Goal: Communication & Community: Answer question/provide support

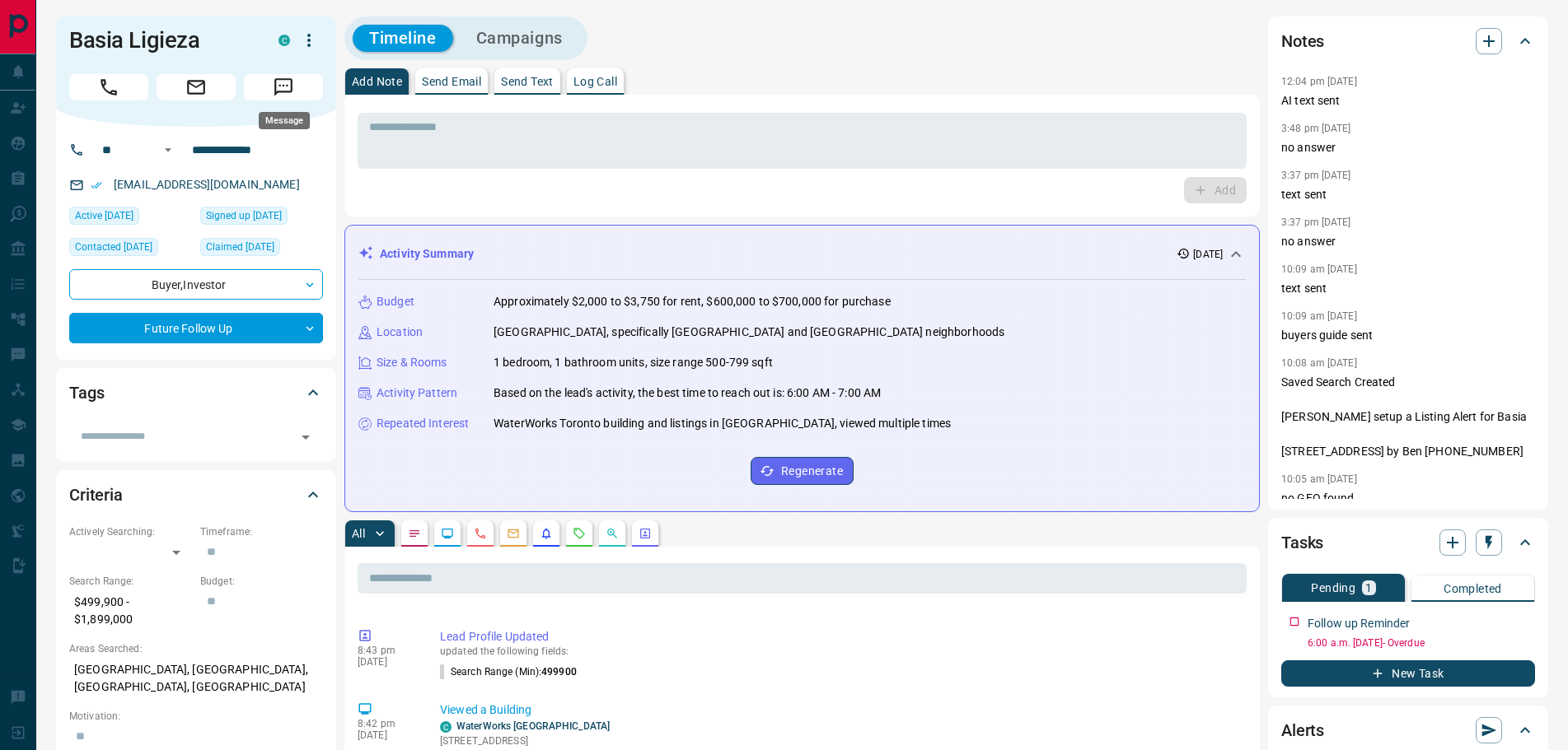
click at [290, 86] on icon "Message" at bounding box center [284, 88] width 22 height 22
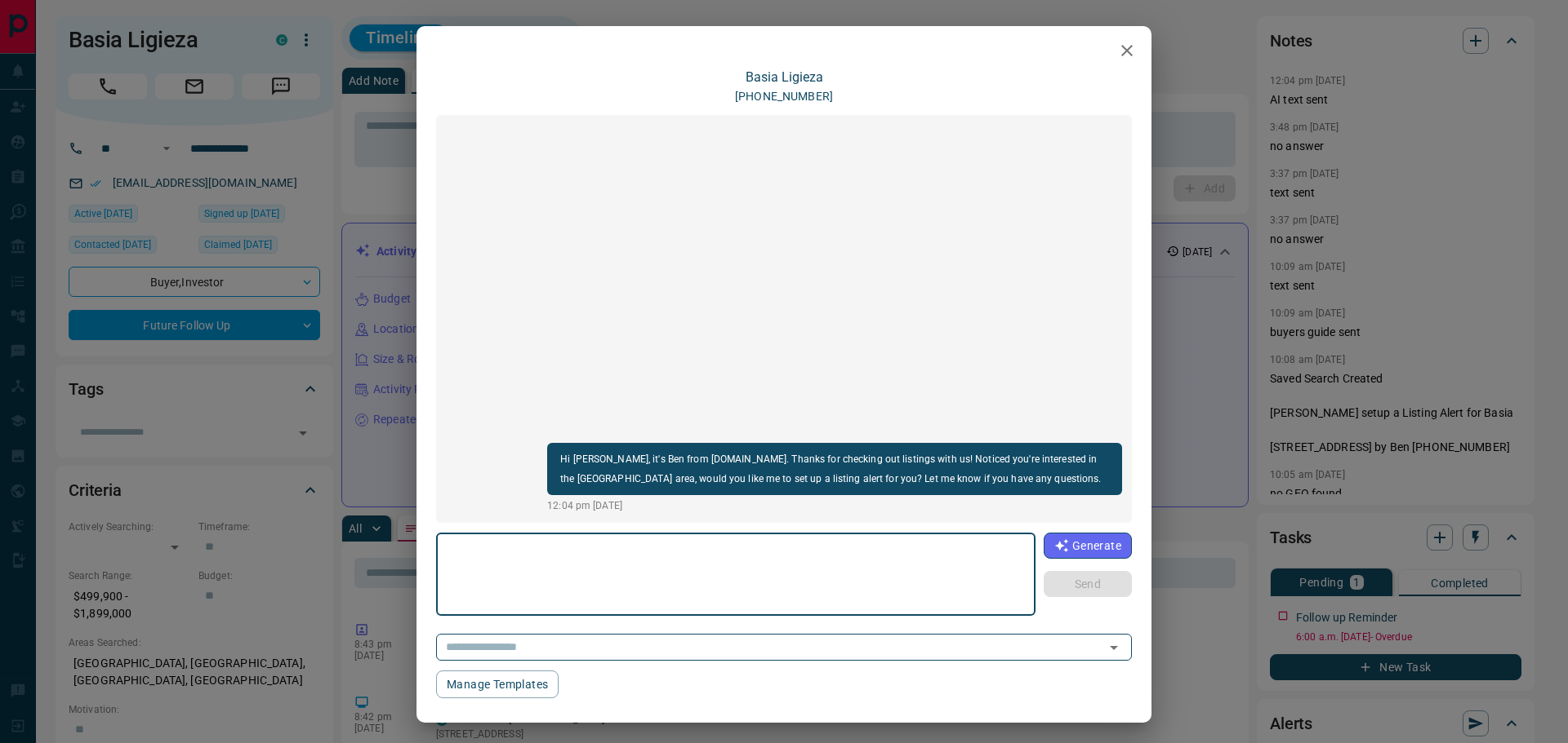
click at [555, 591] on textarea at bounding box center [736, 574] width 576 height 69
type textarea "**********"
click at [1088, 576] on button "Send" at bounding box center [1087, 584] width 88 height 26
click at [541, 562] on textarea at bounding box center [735, 574] width 574 height 69
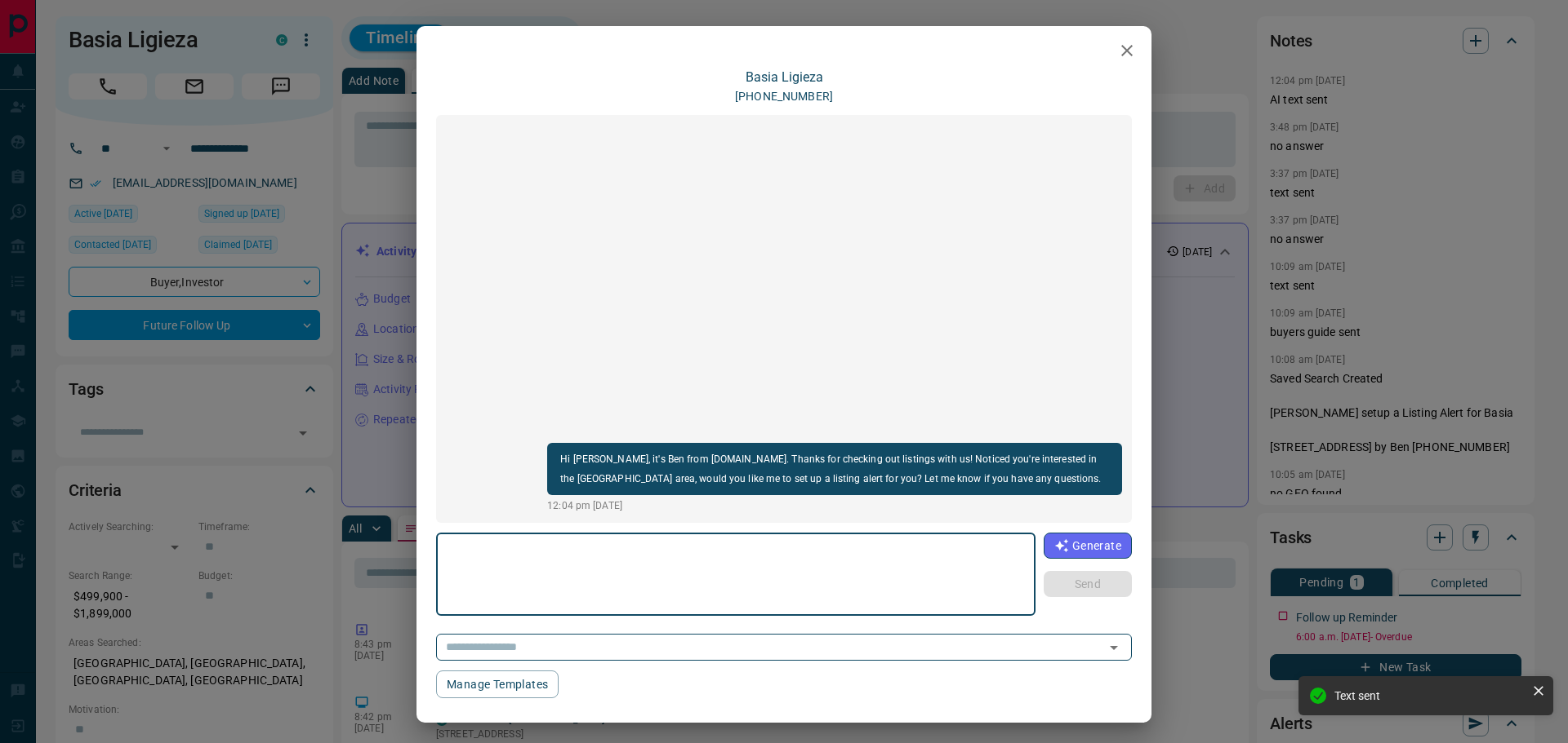
paste textarea "**********"
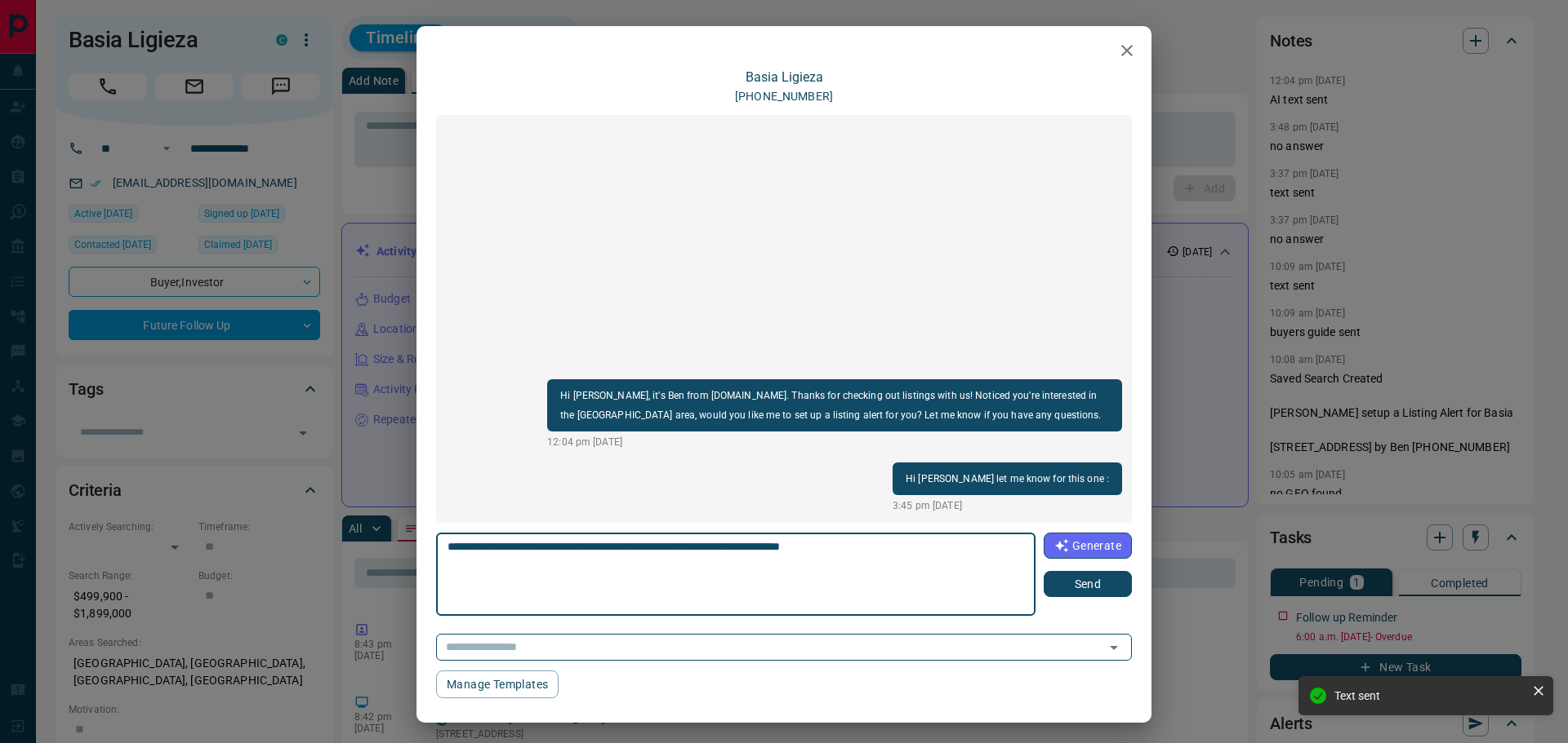
type textarea "**********"
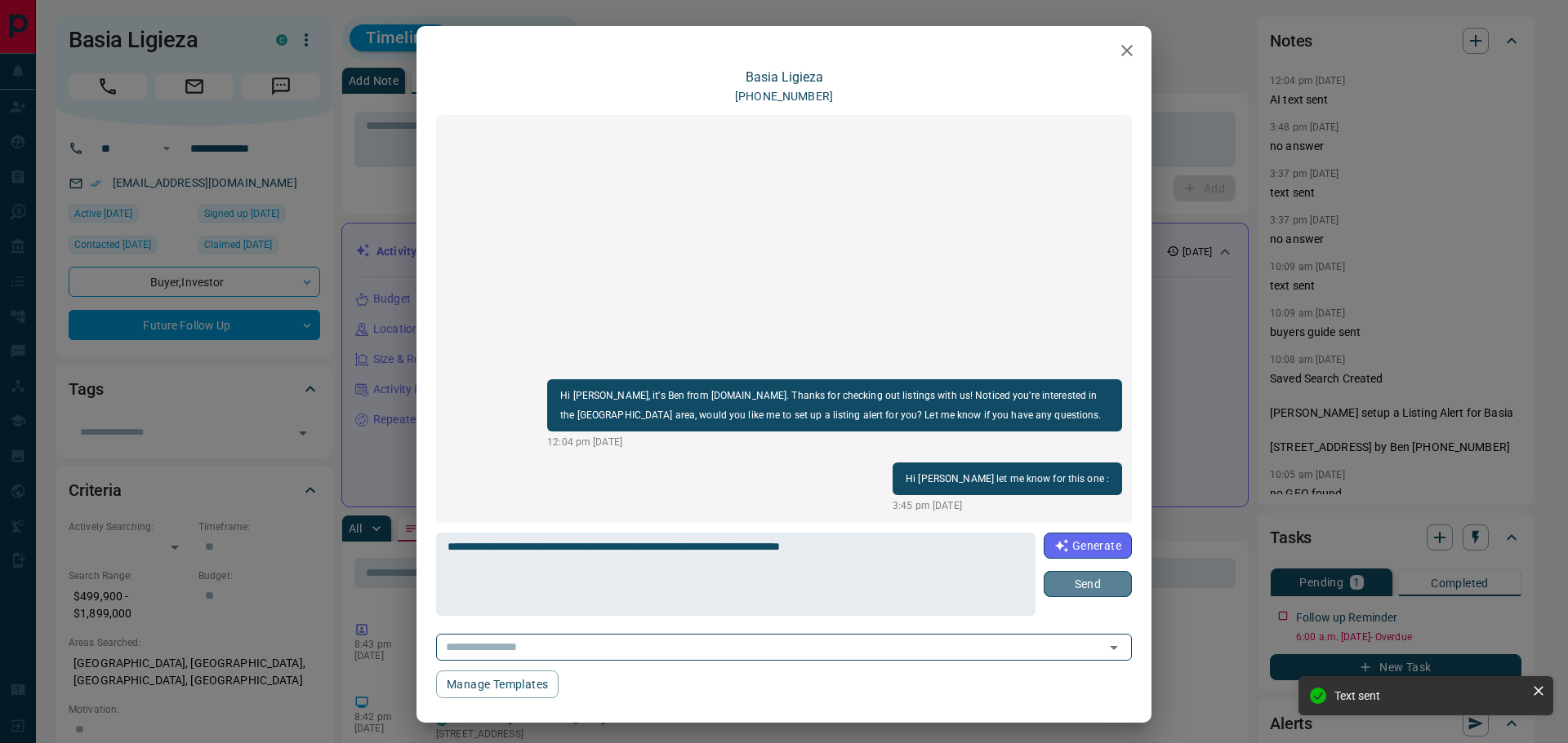
click at [1070, 580] on button "Send" at bounding box center [1087, 584] width 88 height 26
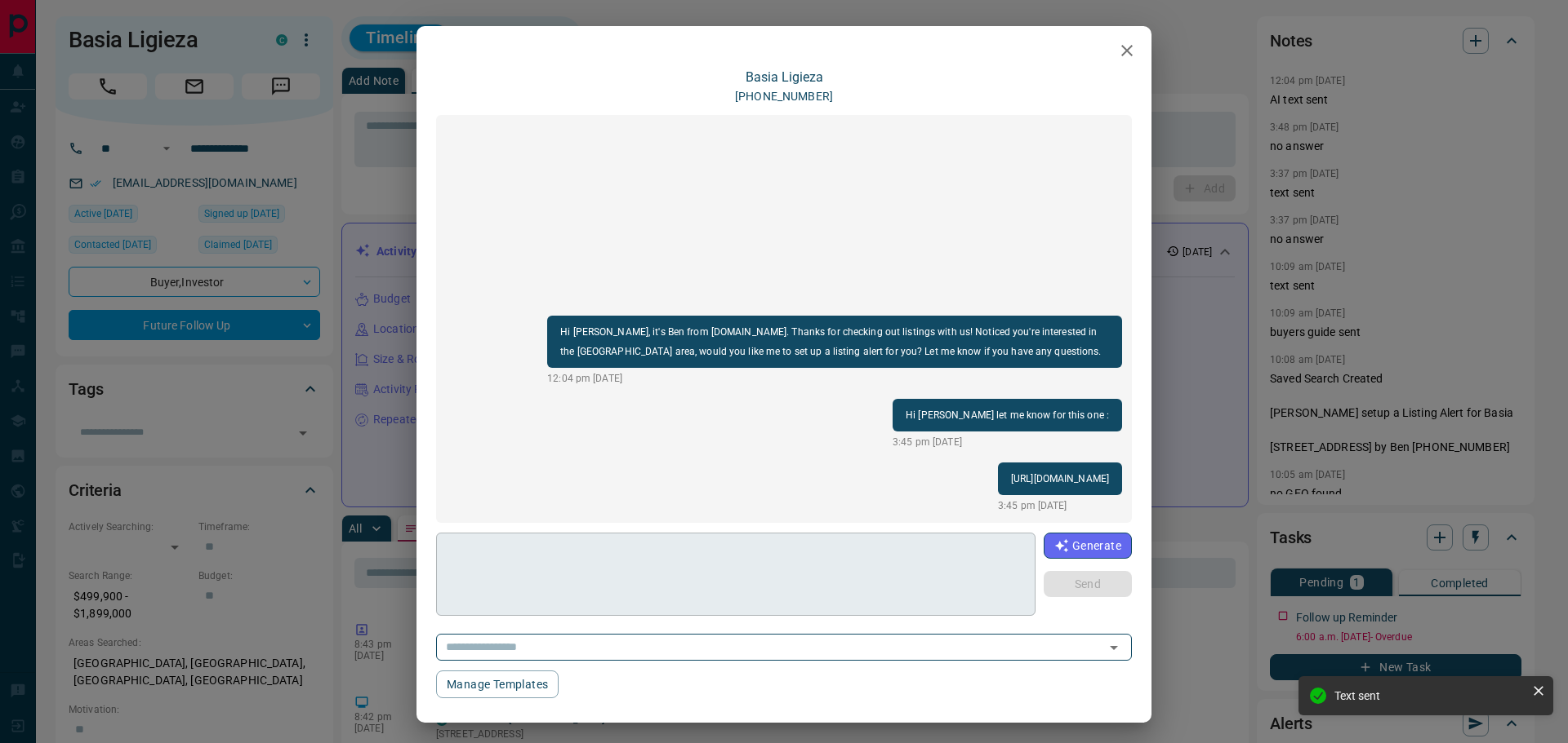
click at [564, 578] on textarea at bounding box center [735, 574] width 574 height 69
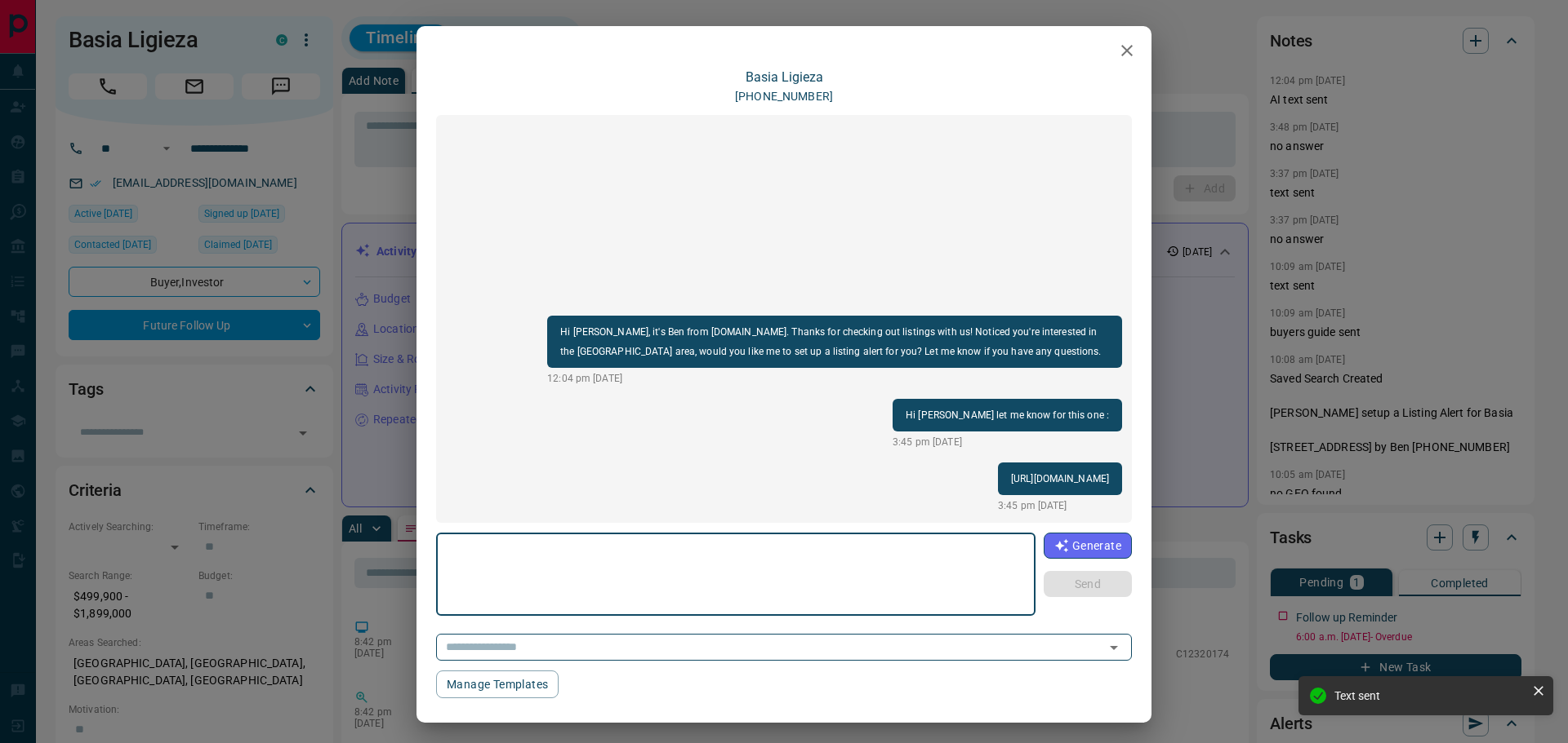
scroll to position [321, 0]
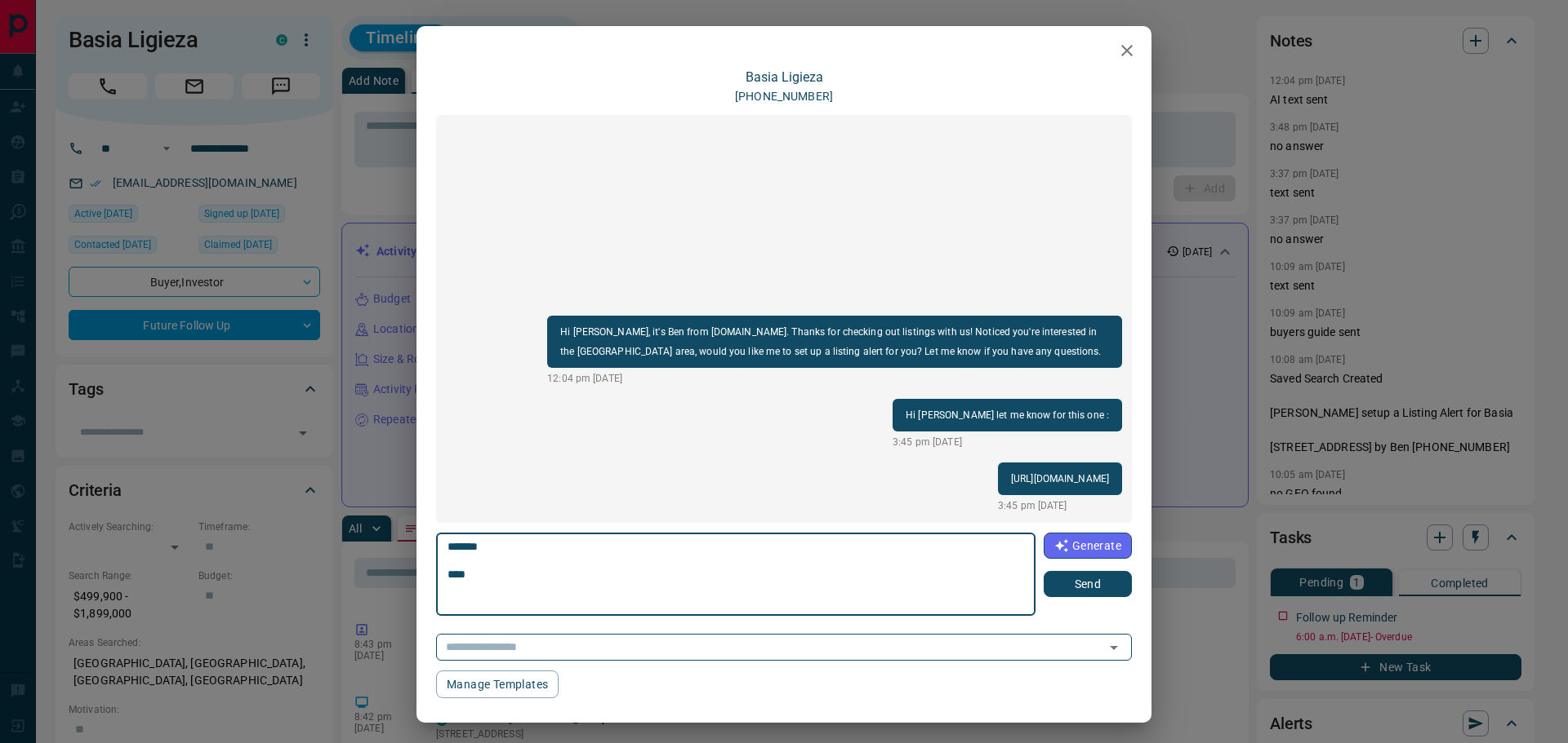
type textarea "******* ***"
click at [1045, 581] on button "Send" at bounding box center [1087, 584] width 88 height 26
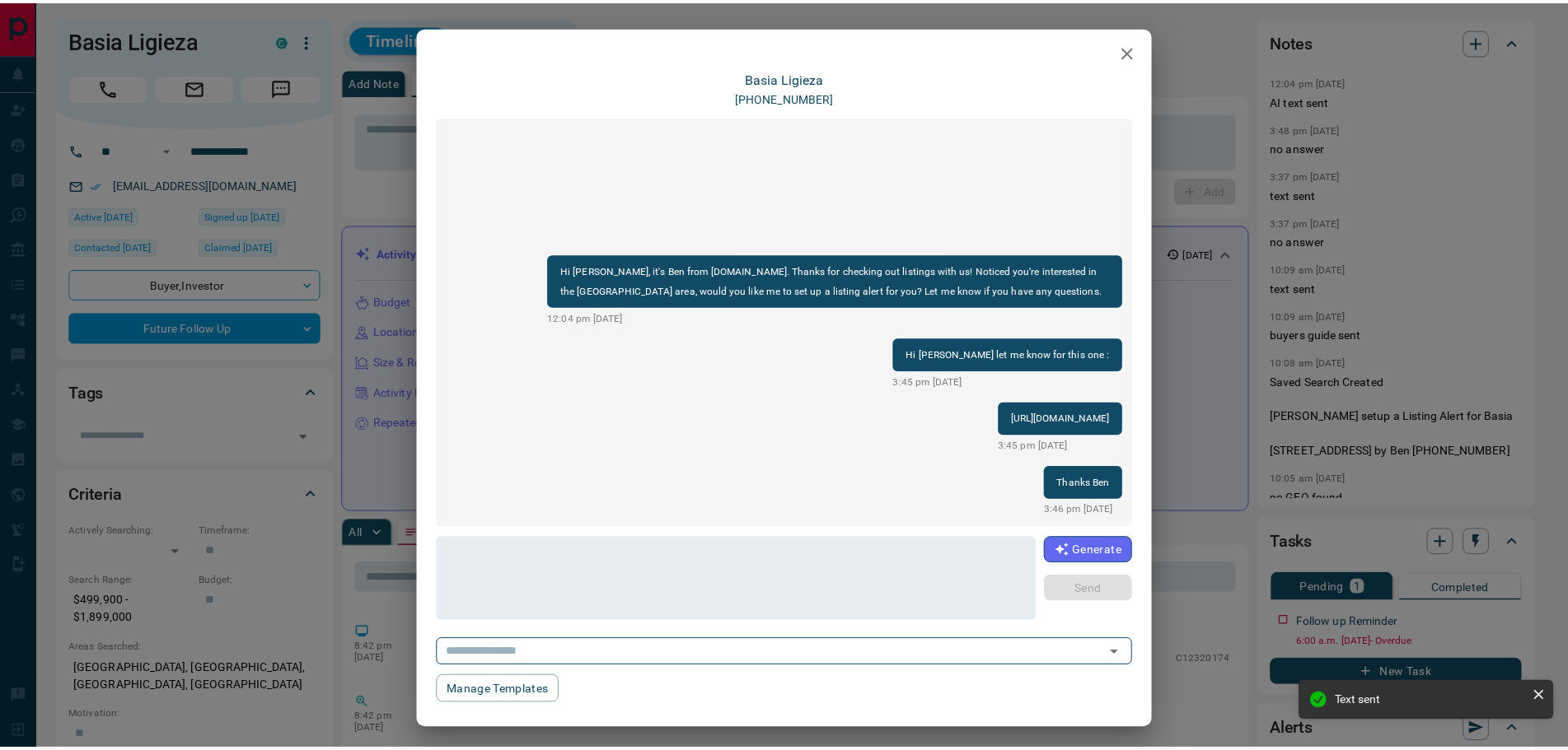
scroll to position [404, 0]
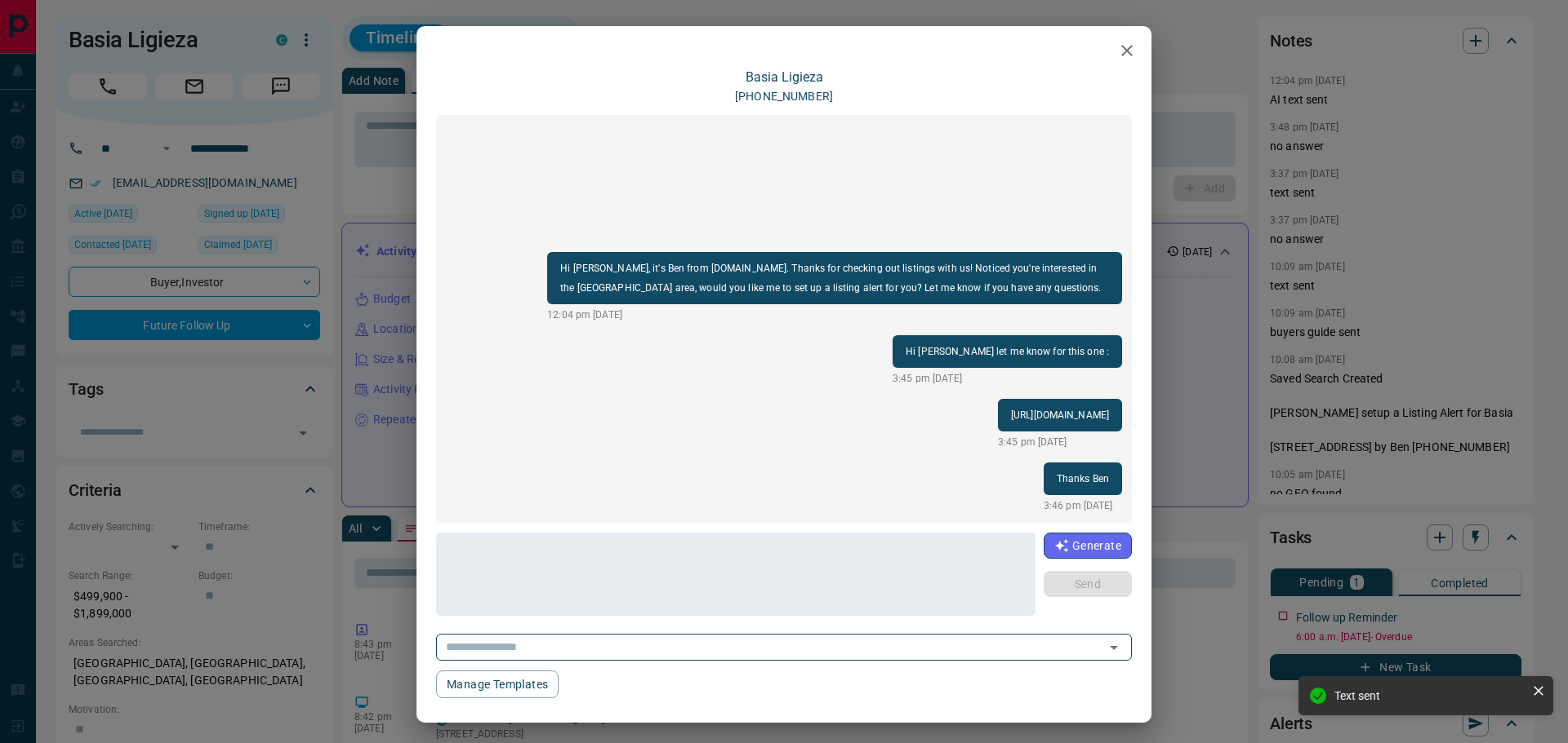
click at [1117, 52] on icon "button" at bounding box center [1126, 51] width 20 height 20
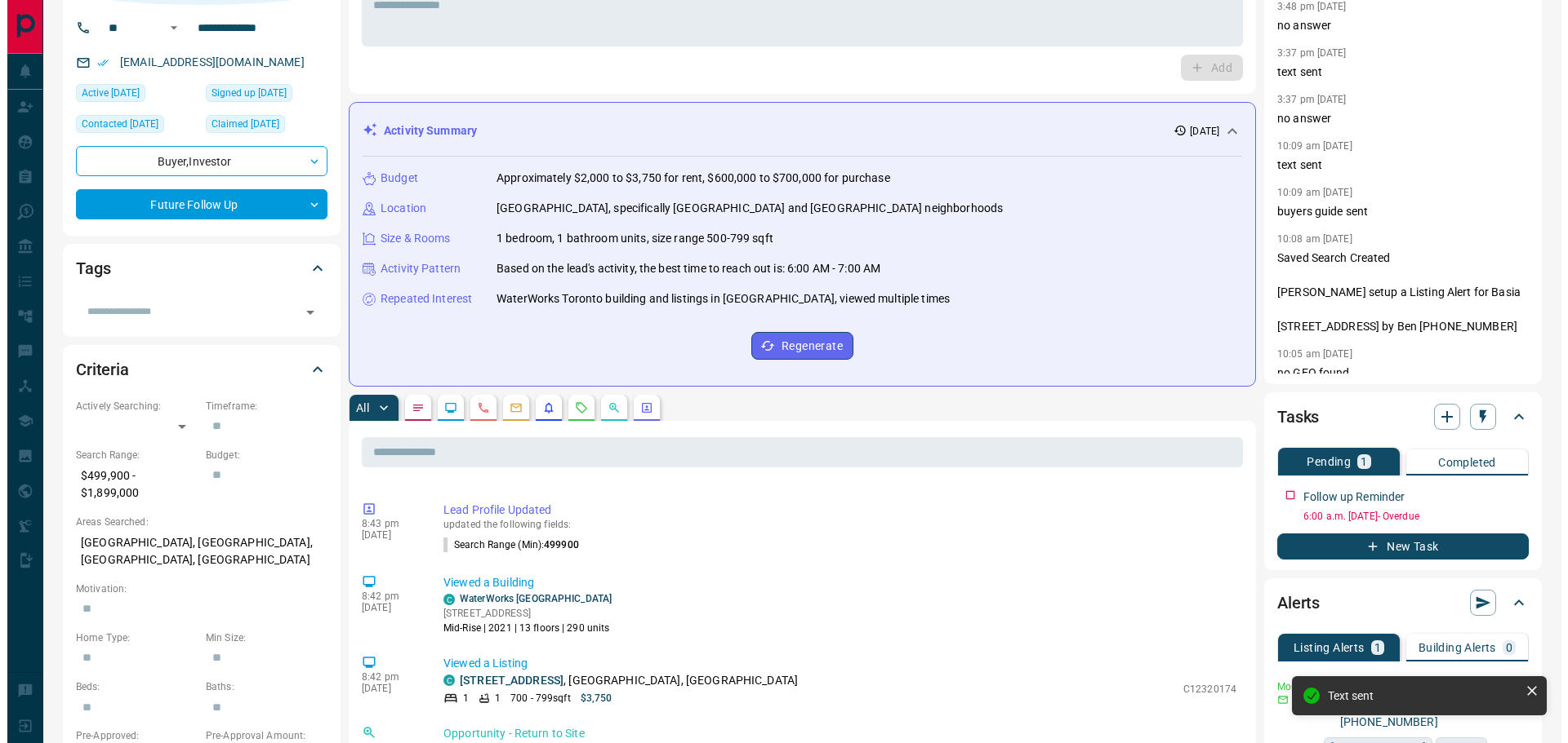
scroll to position [245, 0]
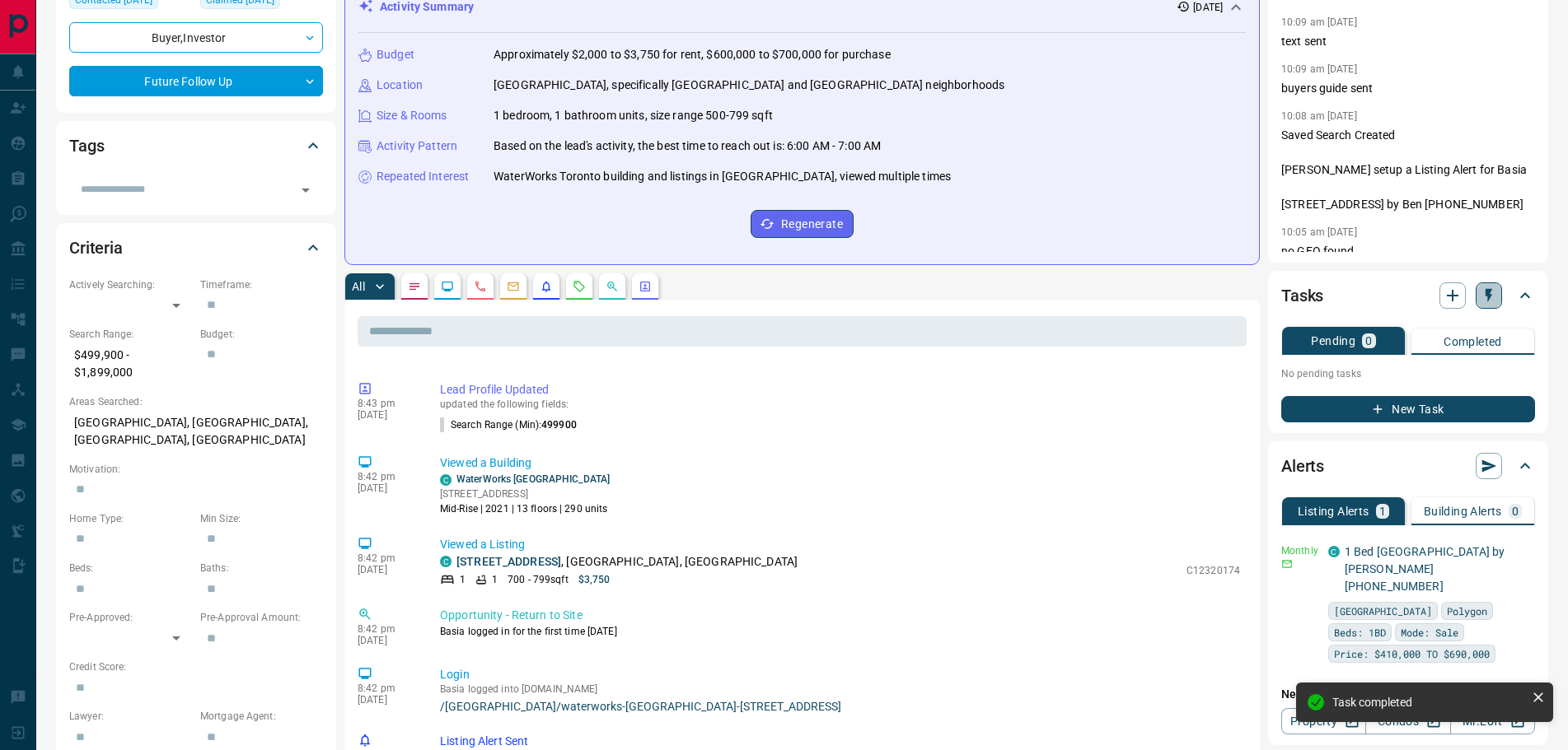
click at [1487, 296] on icon "button" at bounding box center [1488, 296] width 7 height 14
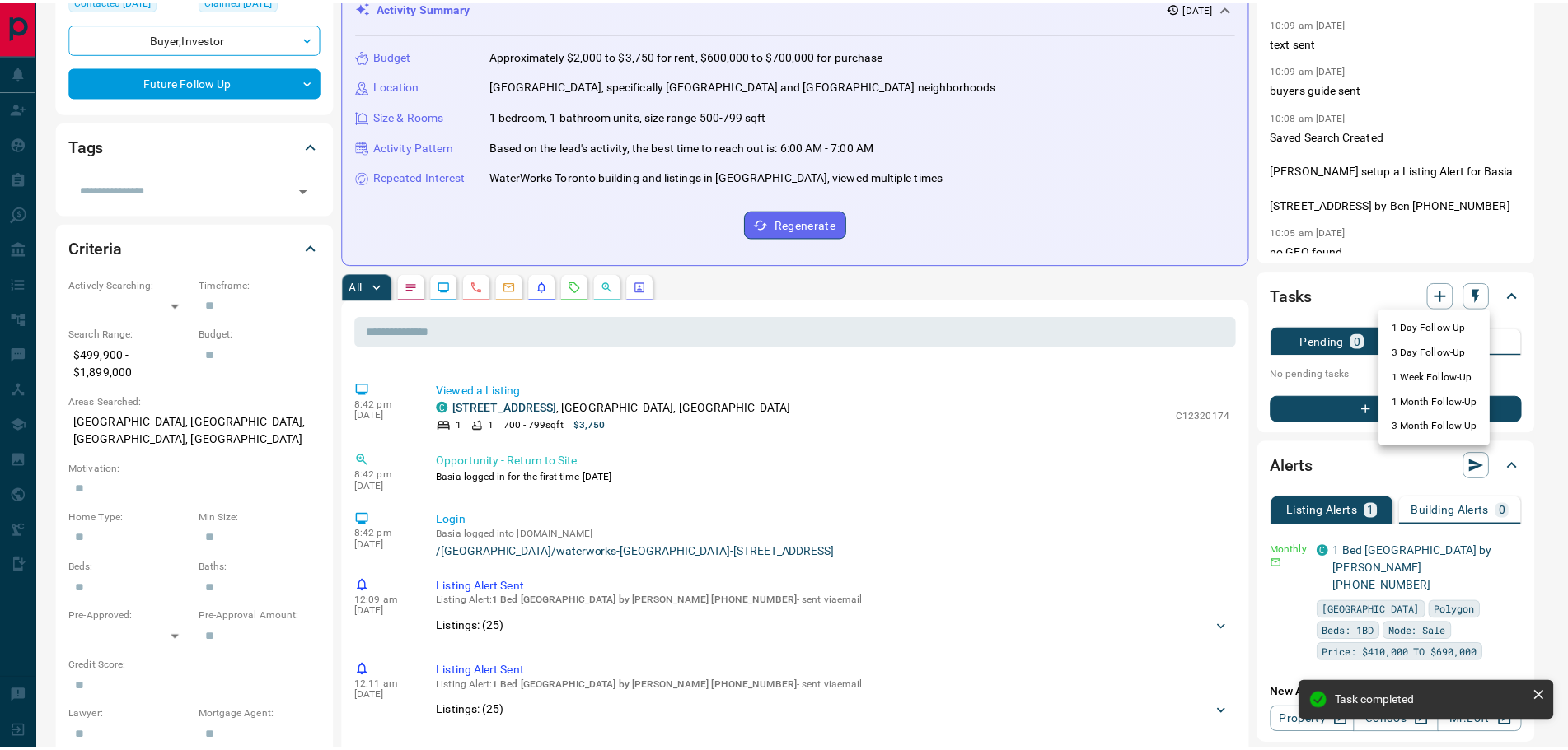
scroll to position [464, 0]
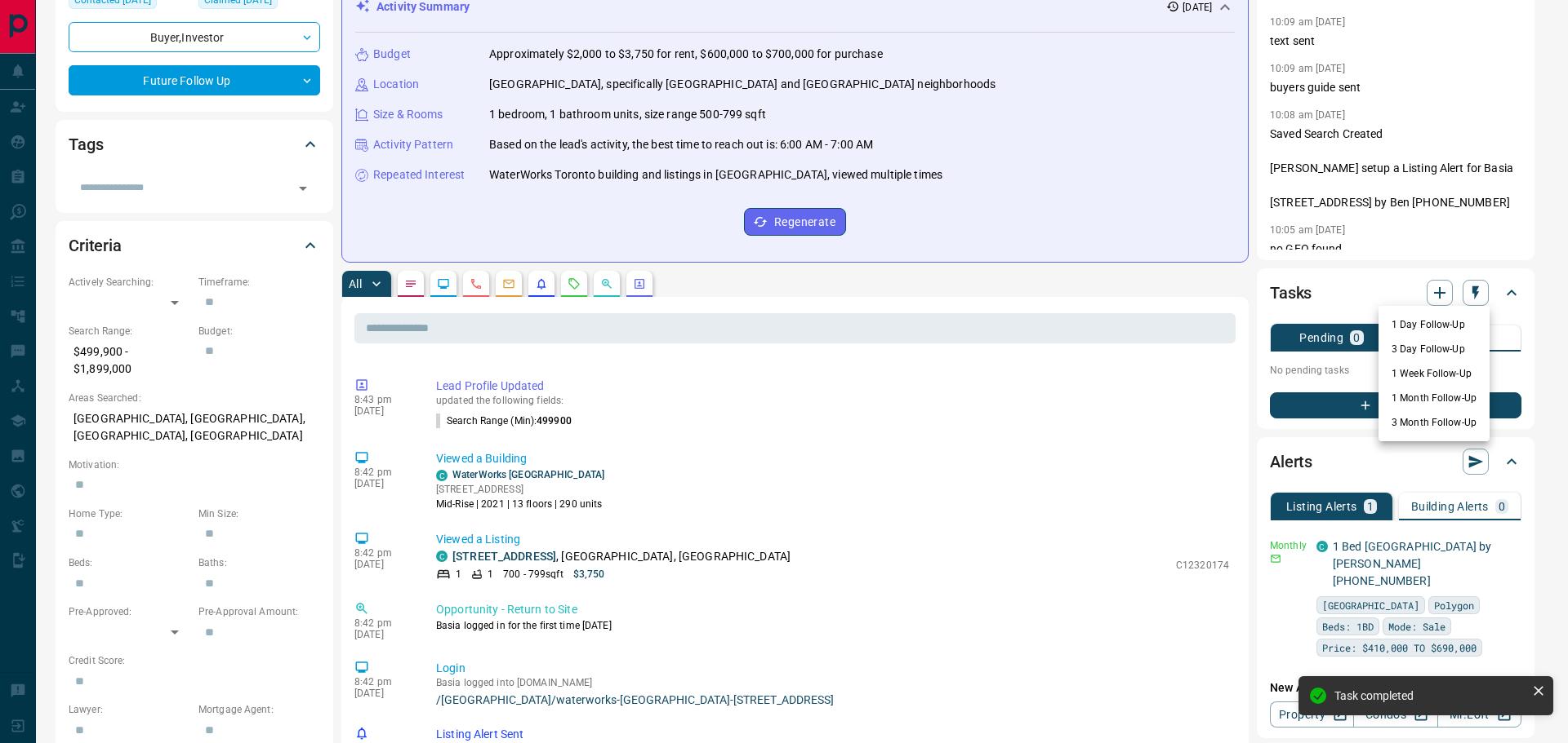
click at [905, 436] on div at bounding box center [784, 371] width 1568 height 743
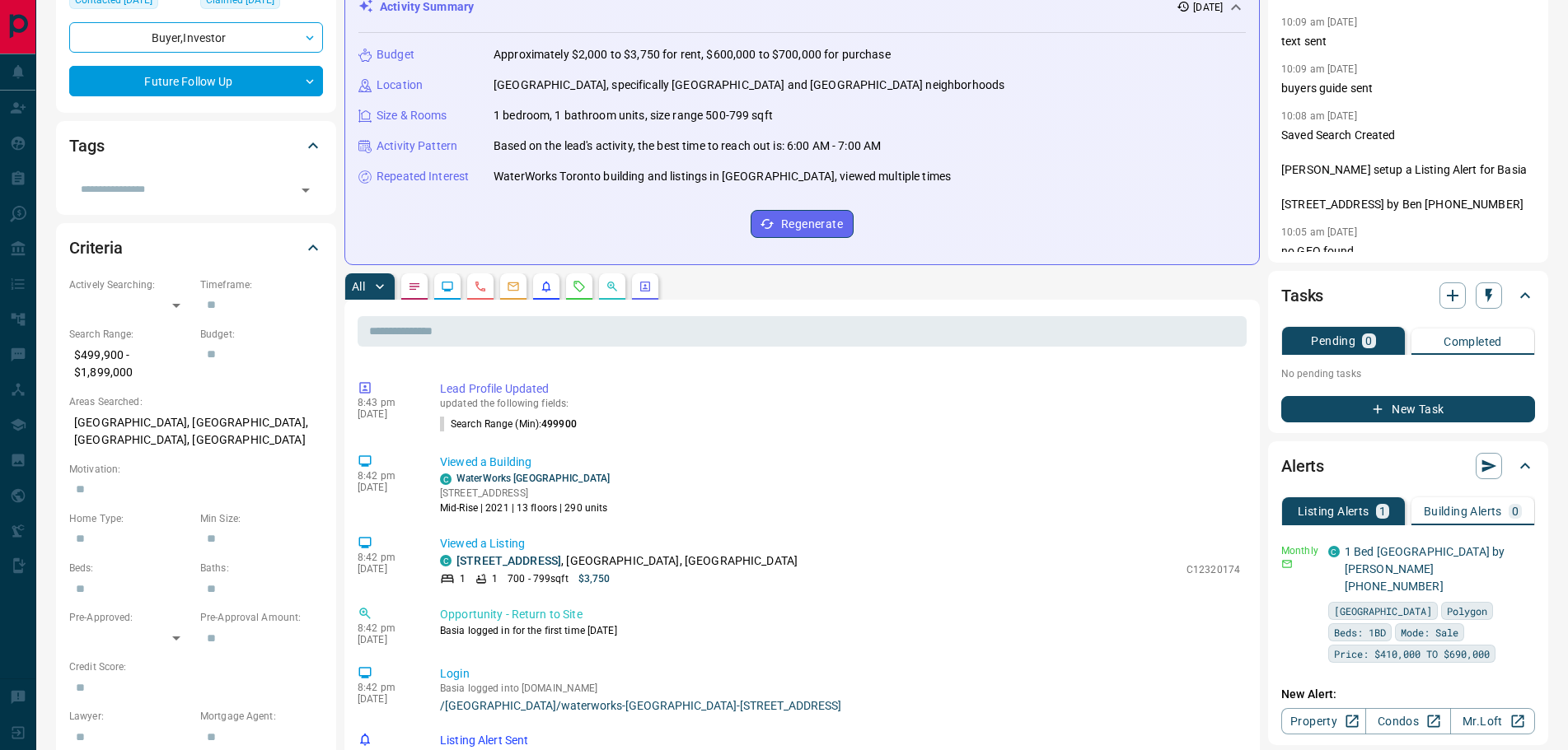
scroll to position [289, 0]
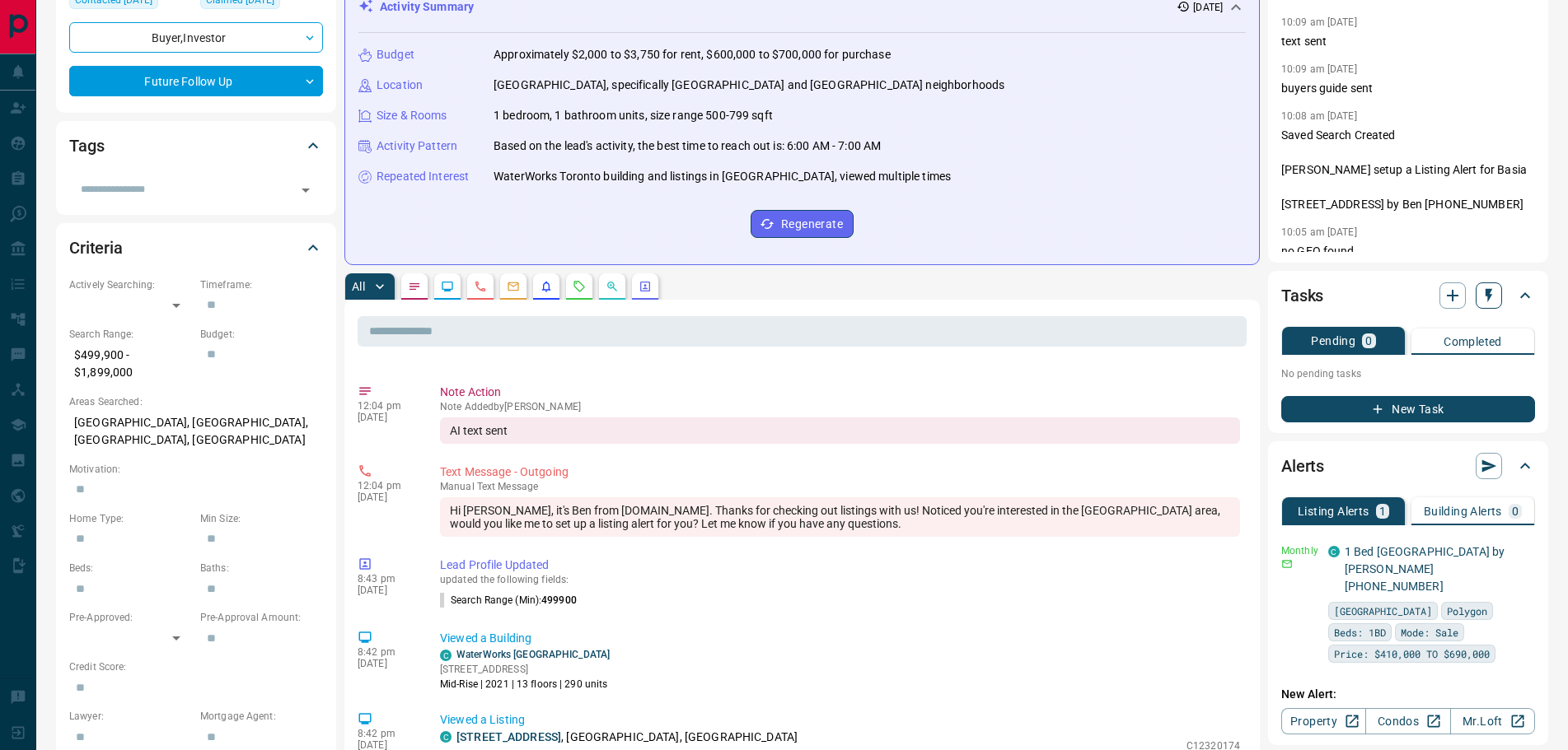
click at [1484, 291] on icon "button" at bounding box center [1488, 296] width 17 height 17
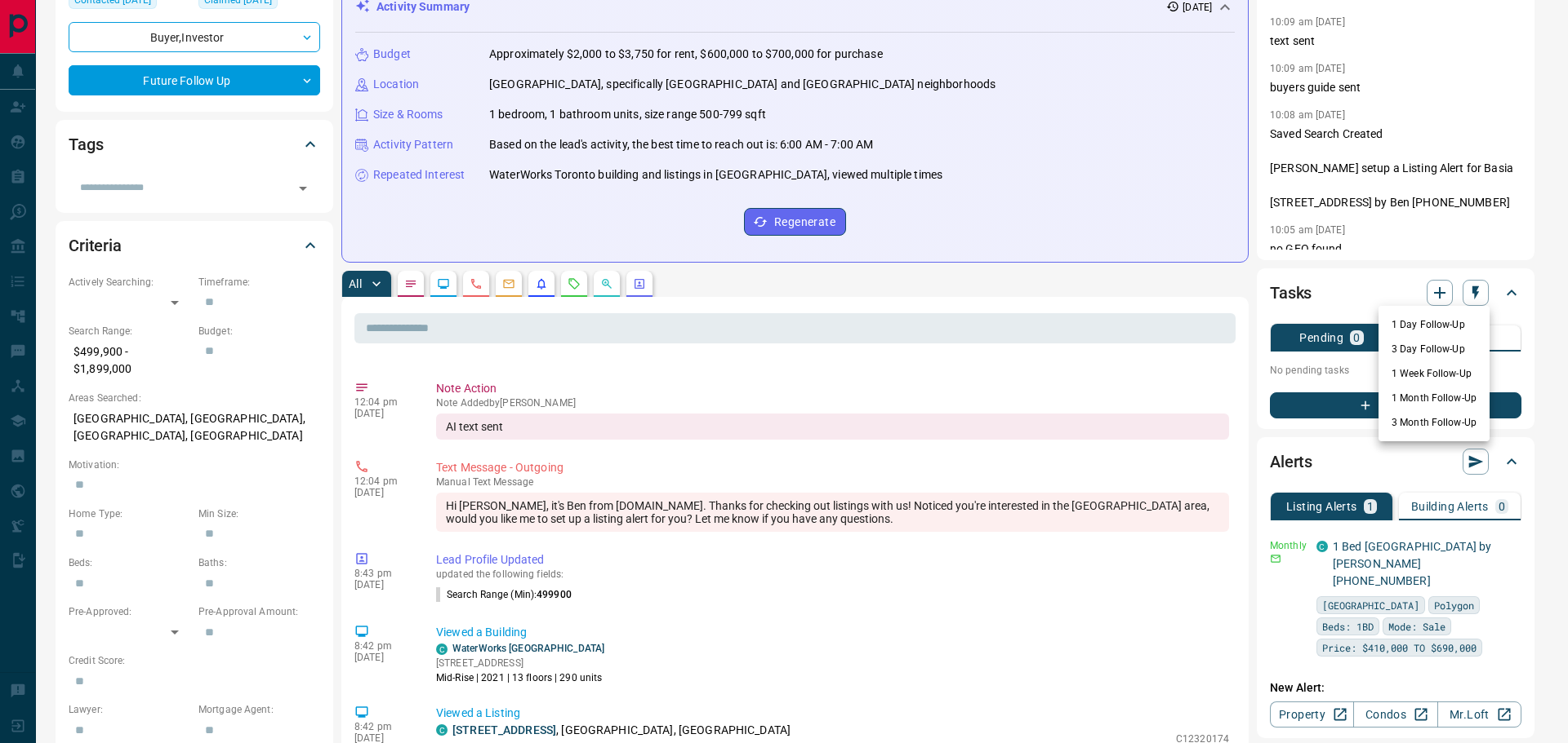
click at [1400, 422] on li "3 Month Follow-Up" at bounding box center [1434, 422] width 111 height 24
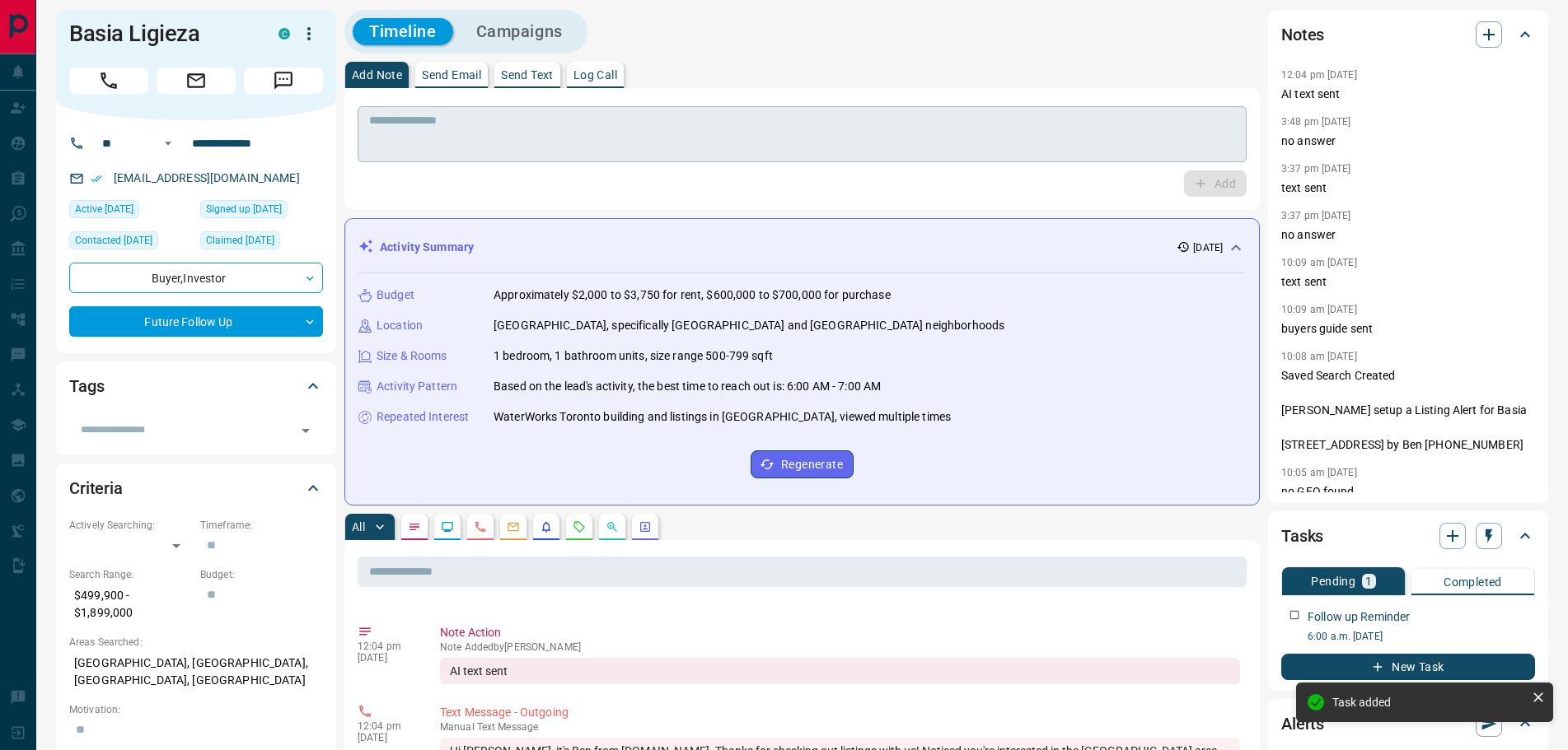
scroll to position [0, 0]
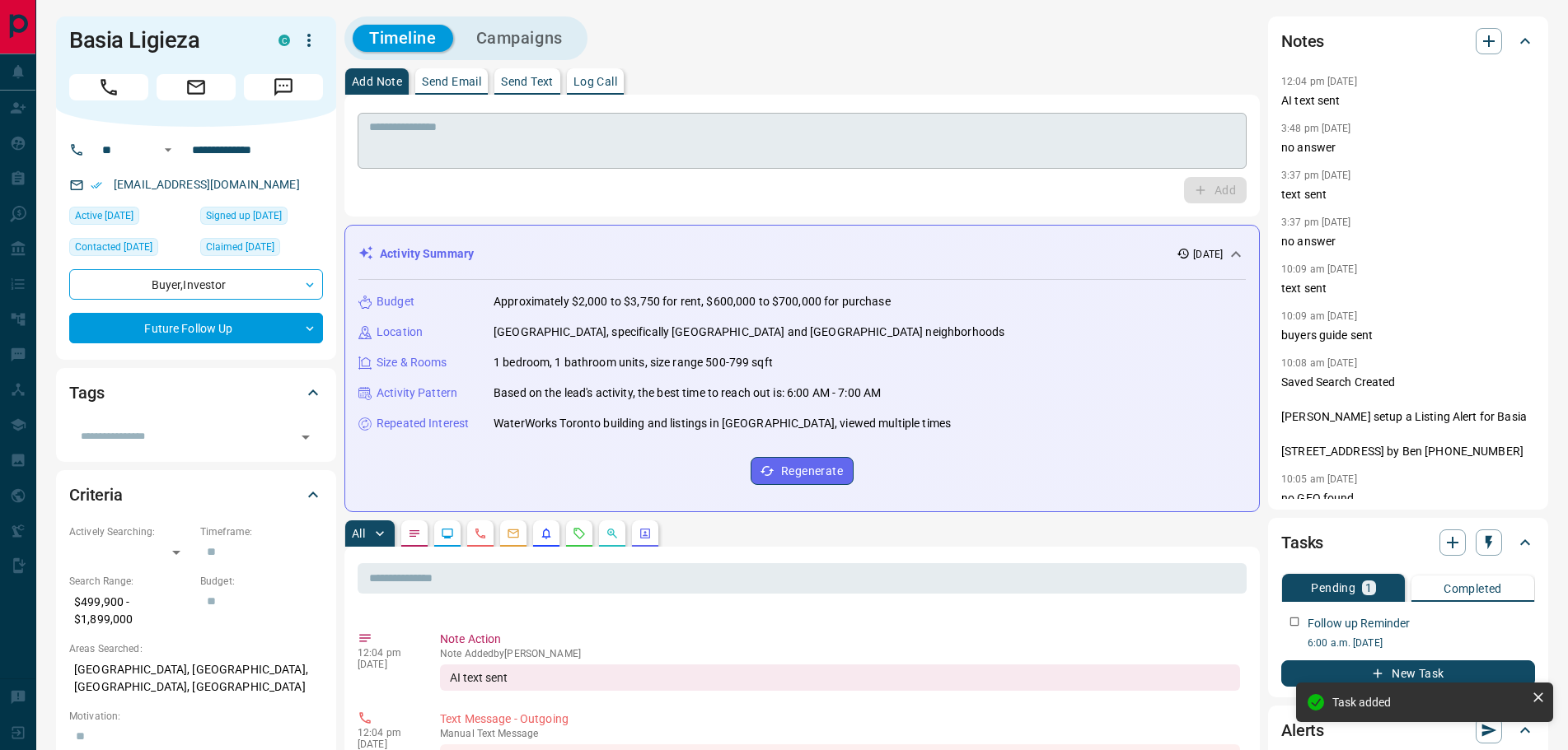
click at [424, 130] on textarea at bounding box center [801, 141] width 865 height 42
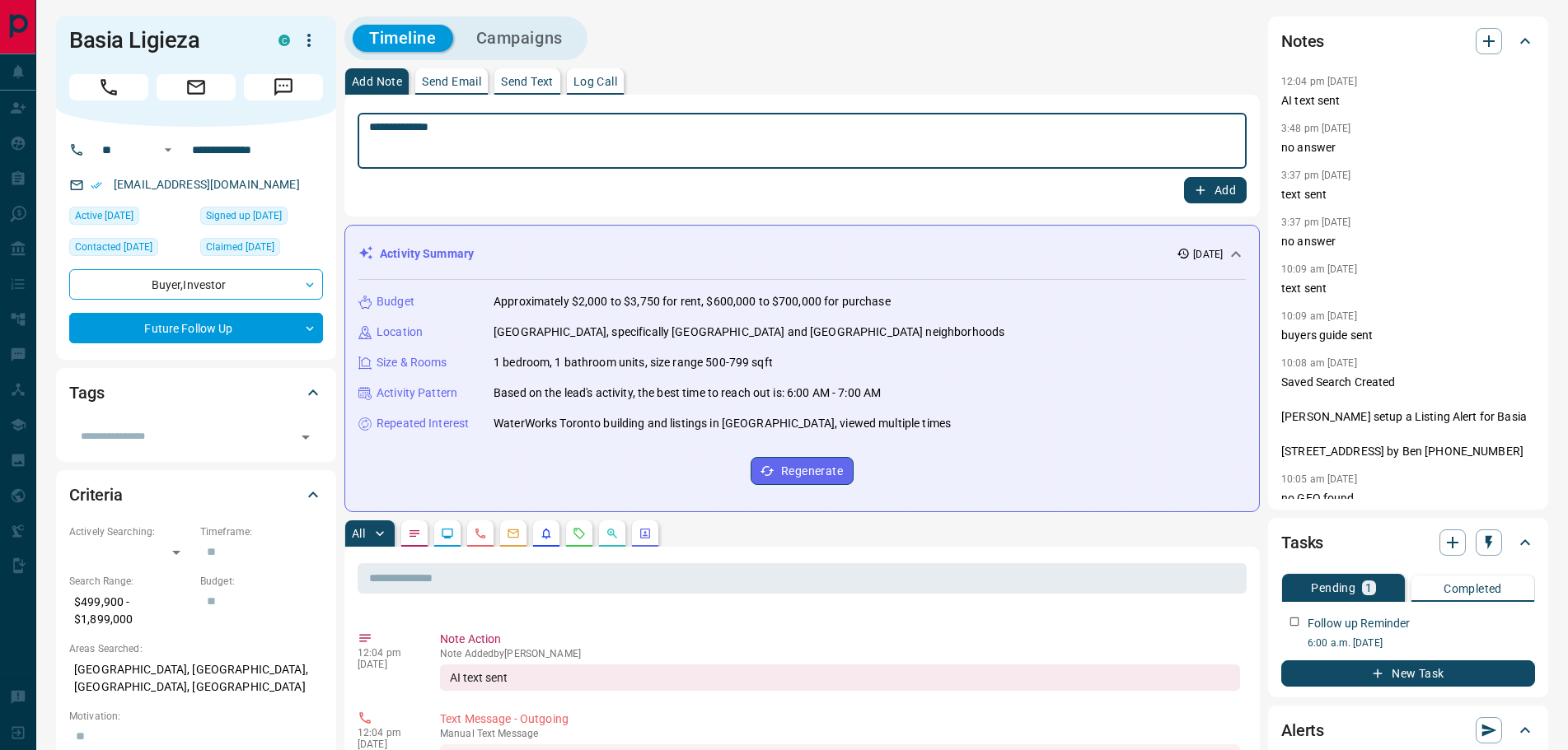
type textarea "**********"
click at [1222, 184] on button "Add" at bounding box center [1215, 190] width 63 height 27
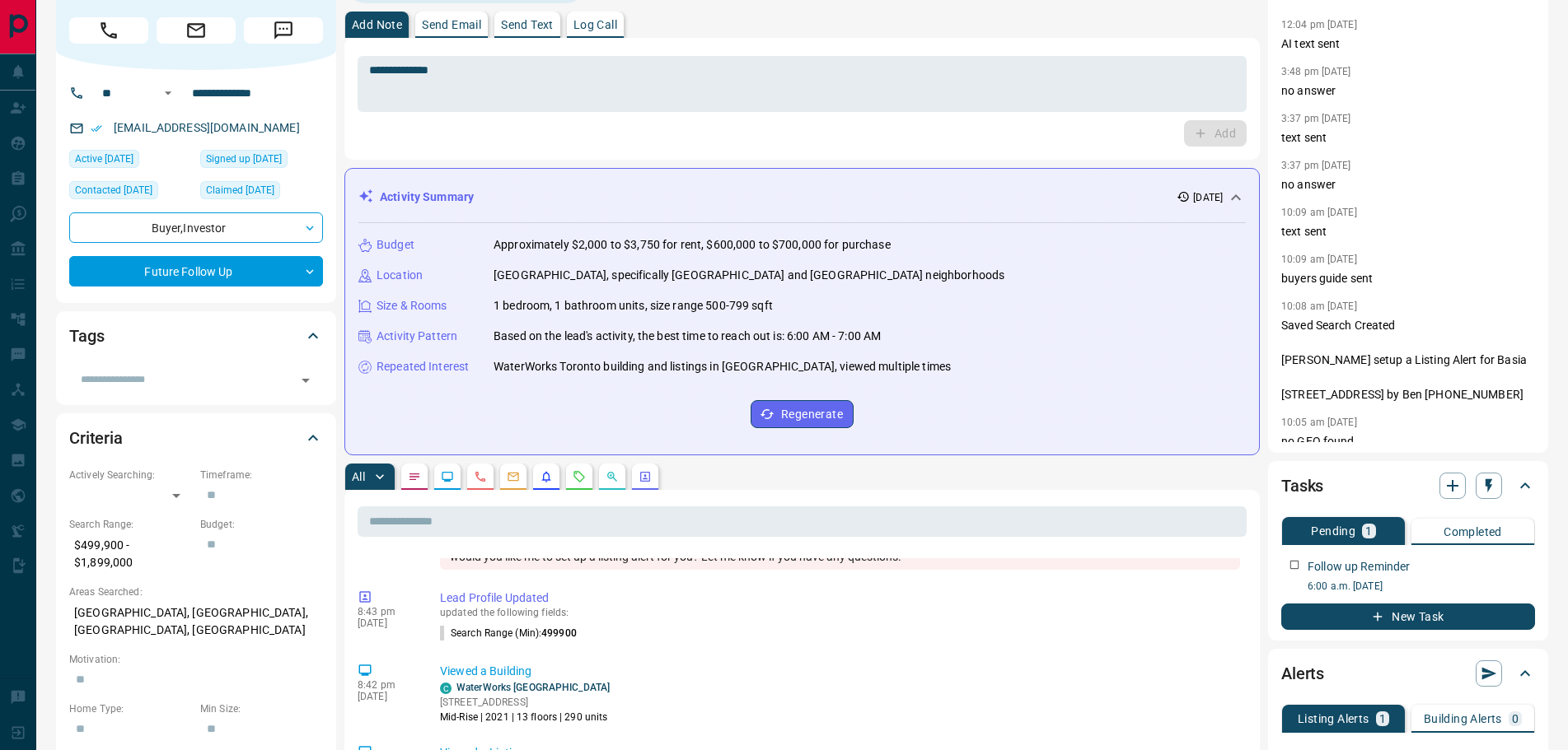
scroll to position [369, 0]
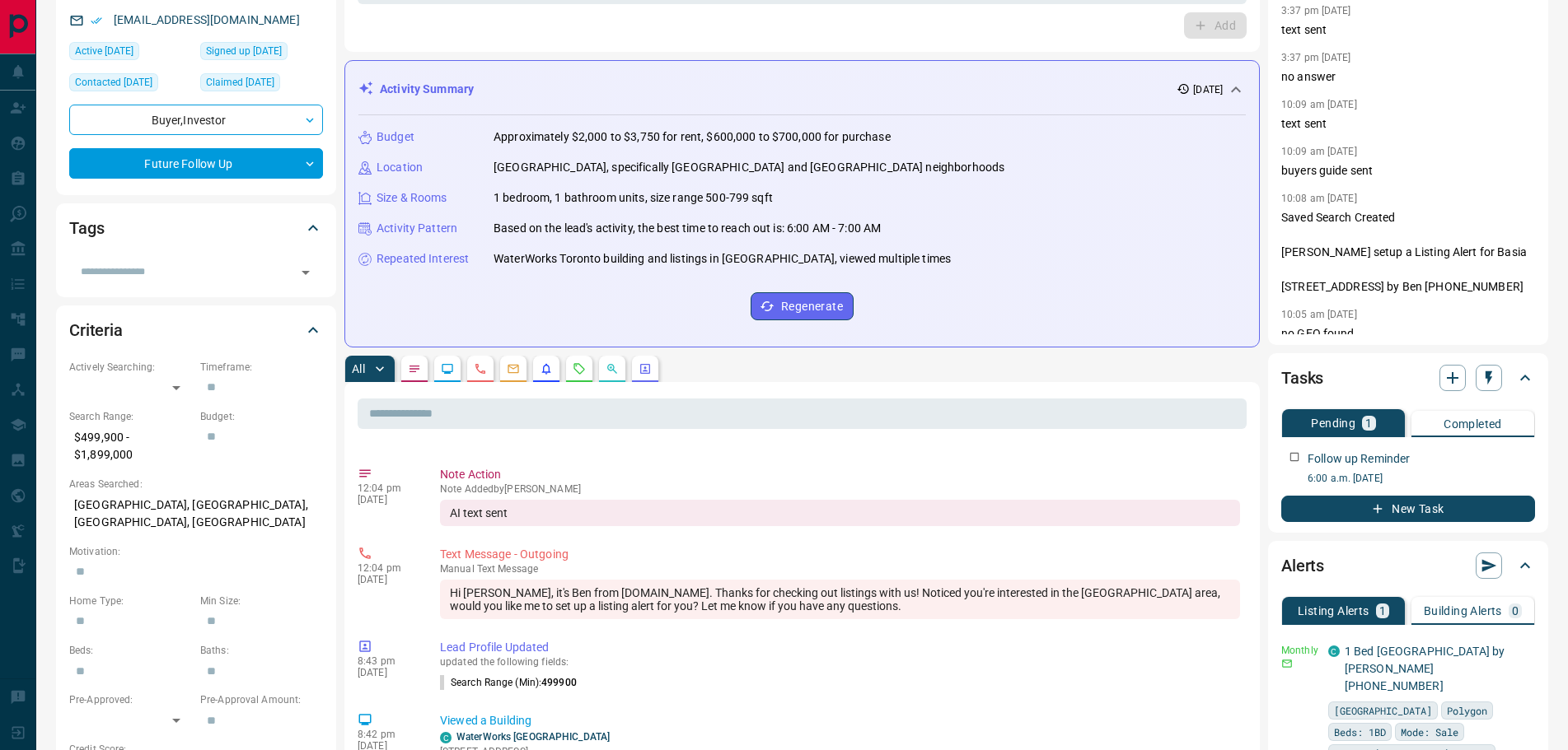
click at [415, 369] on icon "Notes" at bounding box center [414, 369] width 13 height 13
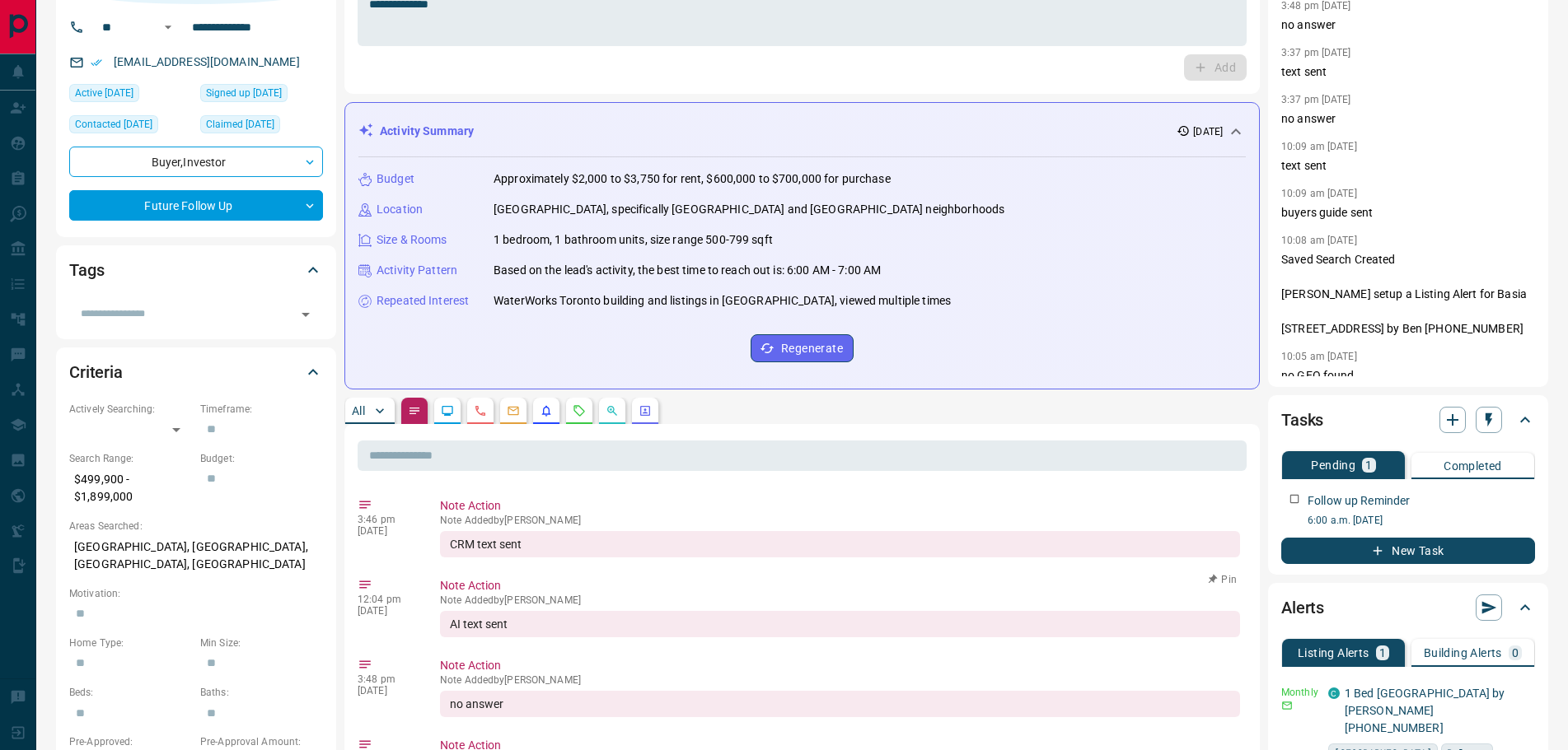
scroll to position [63, 0]
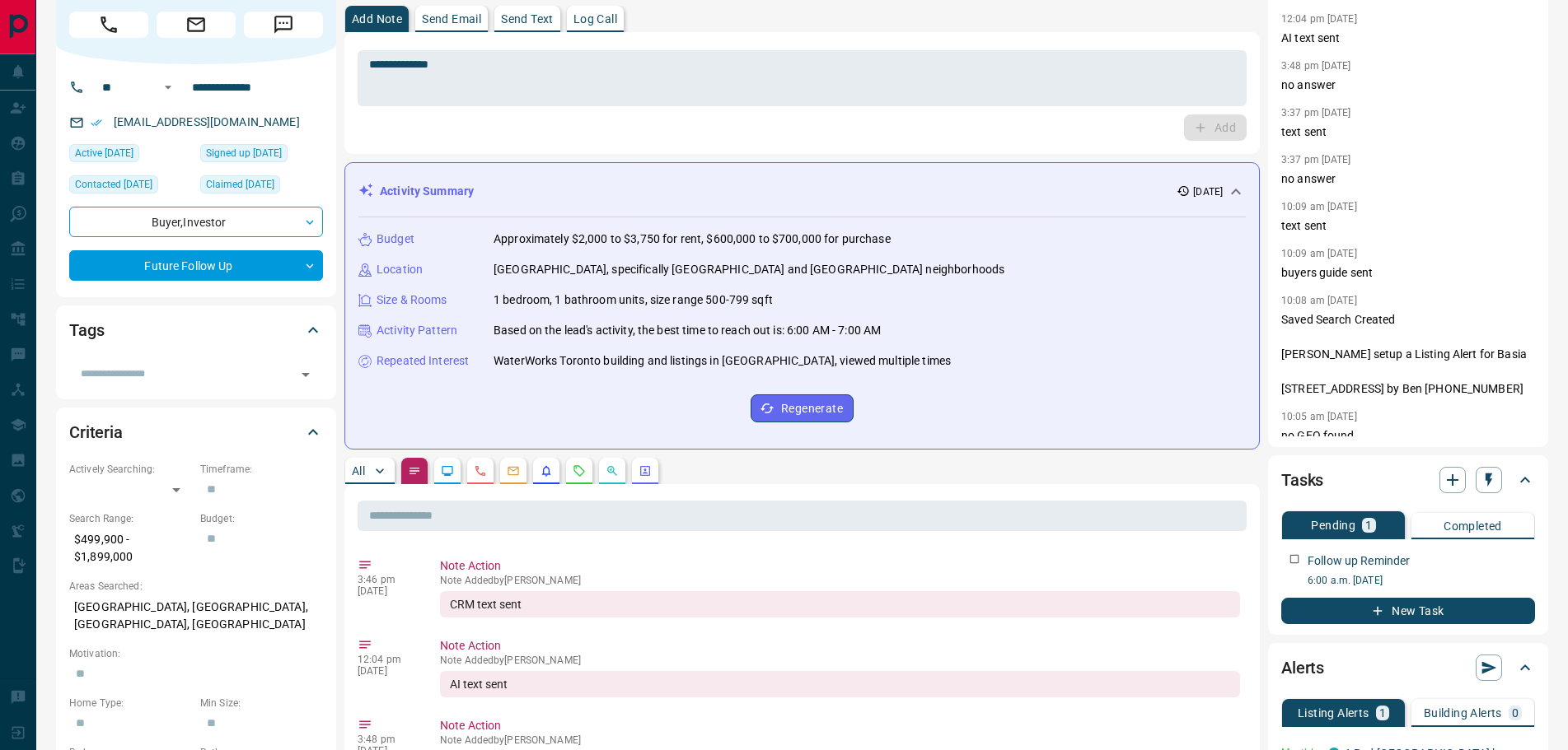
click at [488, 464] on button "button" at bounding box center [480, 471] width 27 height 27
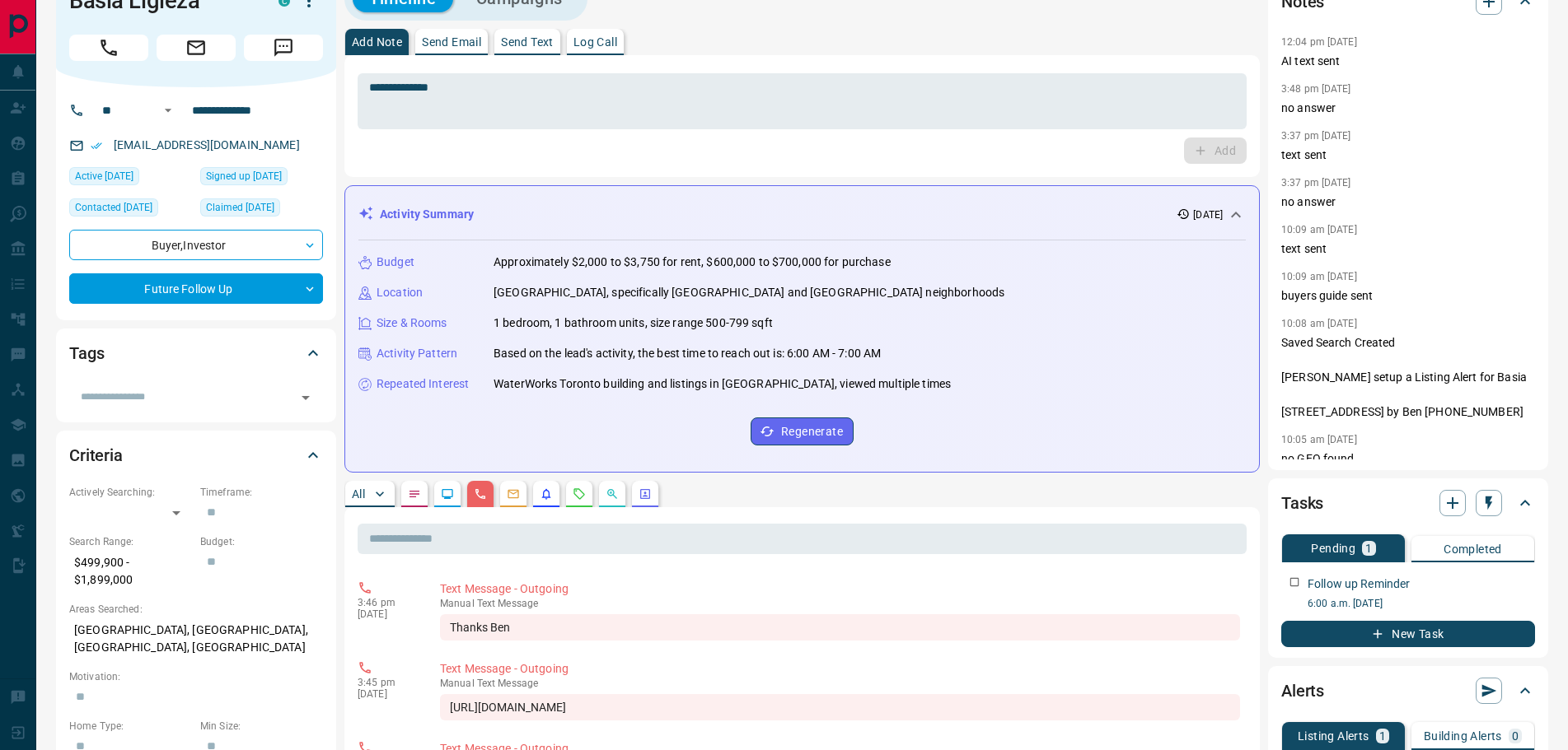
scroll to position [0, 0]
